Goal: Navigation & Orientation: Understand site structure

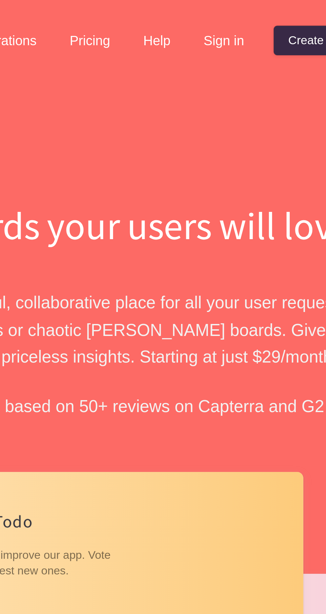
click at [207, 16] on link "Help" at bounding box center [196, 14] width 21 height 11
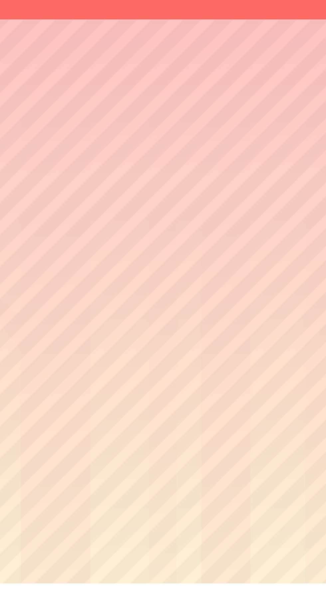
scroll to position [539, 0]
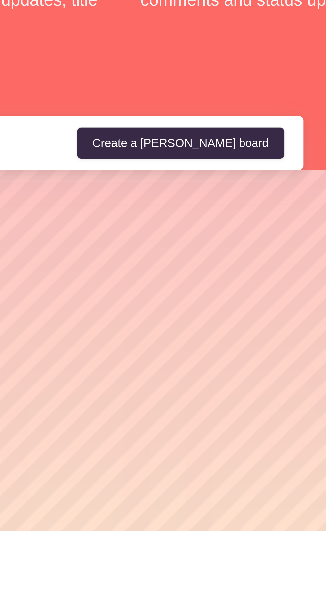
scroll to position [833, 0]
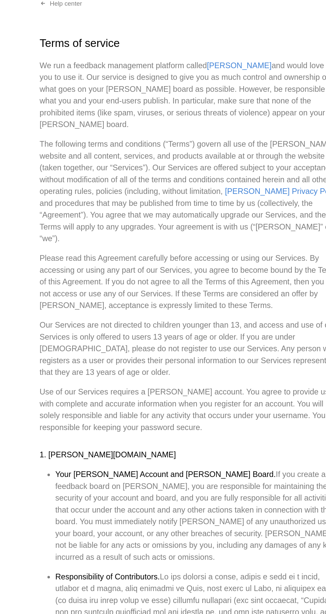
scroll to position [5, 0]
click at [185, 175] on link "[PERSON_NAME] Privacy Policy" at bounding box center [224, 178] width 78 height 6
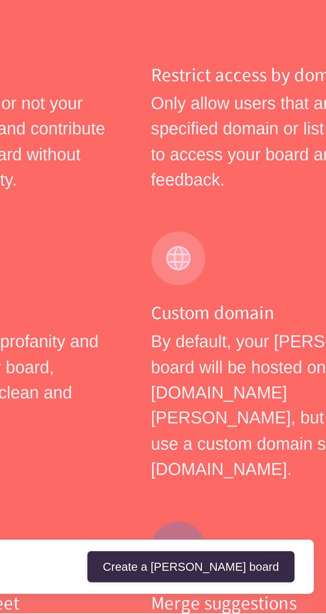
scroll to position [1, 0]
